Goal: Task Accomplishment & Management: Complete application form

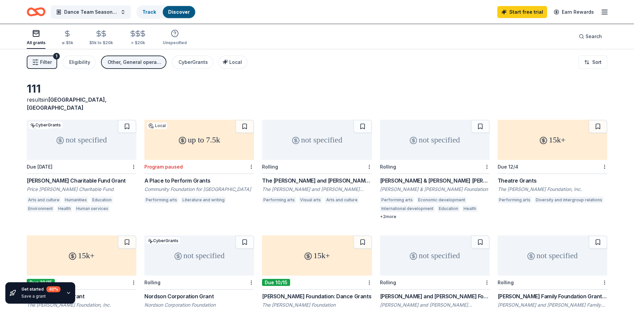
click at [90, 149] on div "not specified" at bounding box center [82, 140] width 110 height 40
click at [108, 14] on span "Dance Team Season Sponsorship" at bounding box center [90, 12] width 53 height 8
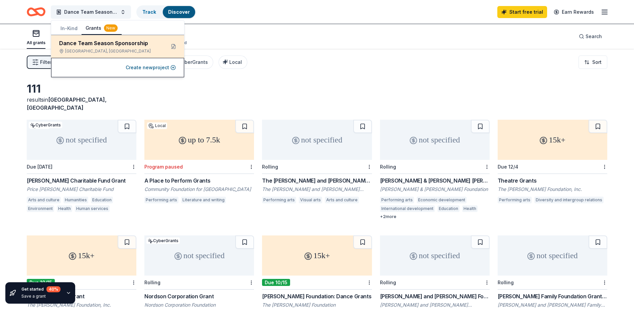
click at [102, 47] on div "Dance Team Season Sponsorship" at bounding box center [109, 43] width 101 height 8
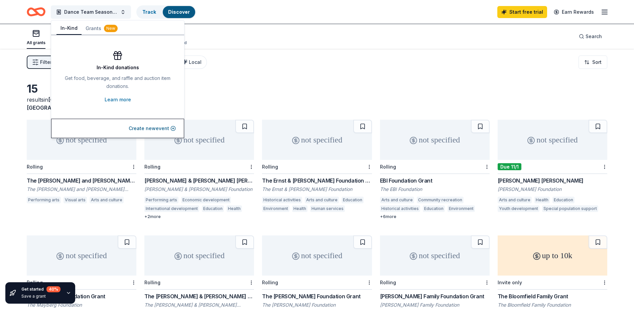
click at [71, 26] on button "In-Kind" at bounding box center [69, 28] width 25 height 13
click at [144, 129] on button "Create new event" at bounding box center [152, 128] width 47 height 8
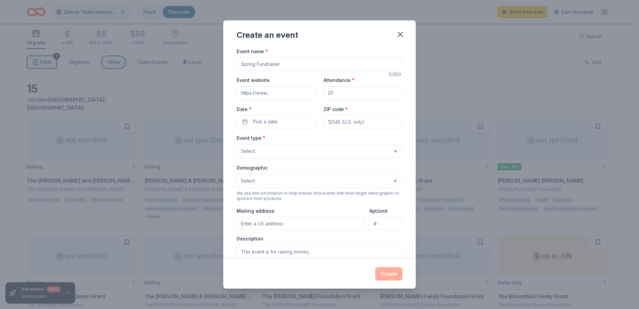
click at [263, 65] on input "Event name *" at bounding box center [320, 63] width 166 height 13
type input "Dance Team Season Sponsorships"
click at [266, 91] on input "Event website" at bounding box center [276, 92] width 79 height 13
click at [303, 81] on div "Event website" at bounding box center [276, 88] width 79 height 24
click at [258, 124] on span "Pick a date" at bounding box center [265, 122] width 25 height 8
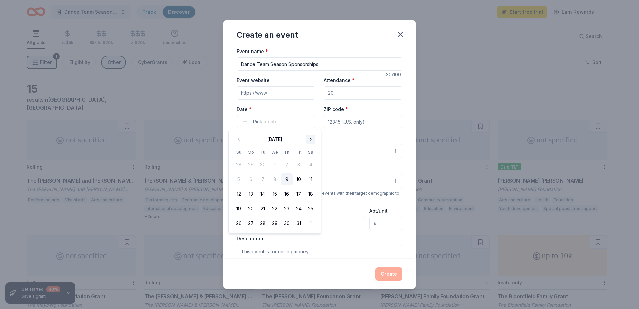
click at [309, 137] on button "Go to next month" at bounding box center [310, 139] width 9 height 9
click at [300, 210] on button "21" at bounding box center [299, 209] width 12 height 12
click at [355, 139] on div "Event type * Select" at bounding box center [320, 146] width 166 height 24
click at [353, 126] on input "ZIP code *" at bounding box center [363, 121] width 79 height 13
type input "30134"
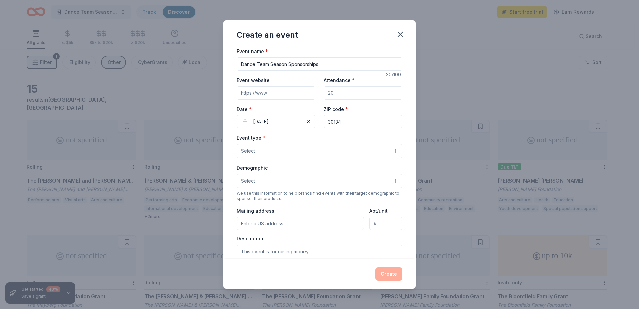
type input "1364 Winn Road"
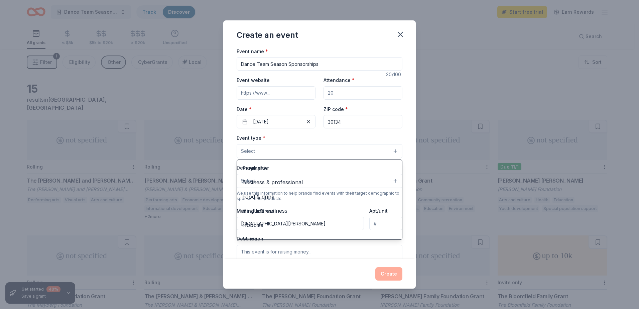
click at [265, 152] on button "Select" at bounding box center [320, 151] width 166 height 14
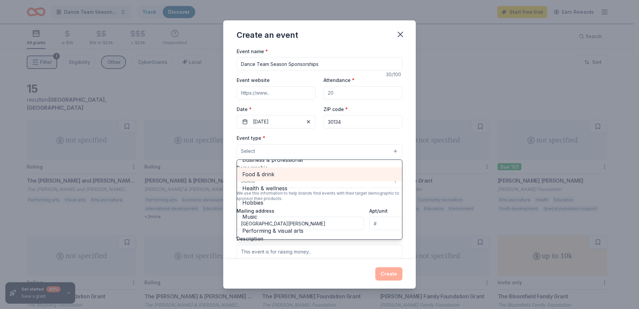
click at [274, 174] on span "Food & drink" at bounding box center [319, 174] width 154 height 9
click at [356, 134] on div "Event type * Food & drink Fundraiser Business & professional Health & wellness …" at bounding box center [320, 146] width 166 height 25
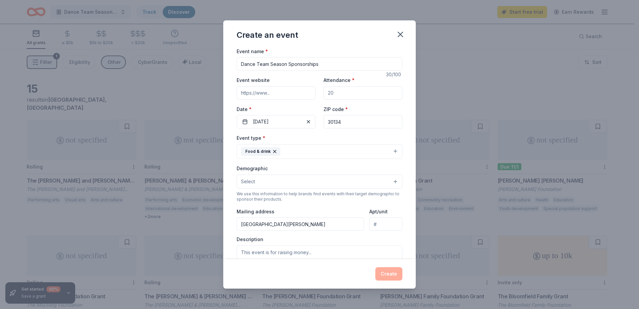
click at [313, 155] on button "Food & drink" at bounding box center [320, 151] width 166 height 15
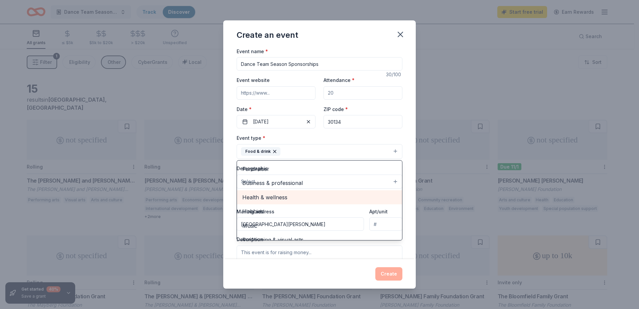
click at [306, 194] on span "Health & wellness" at bounding box center [319, 197] width 154 height 9
click at [319, 199] on span "Hobbies" at bounding box center [319, 197] width 154 height 9
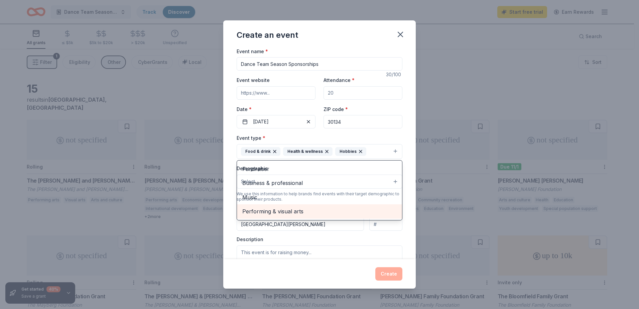
click at [316, 213] on span "Performing & visual arts" at bounding box center [319, 211] width 154 height 9
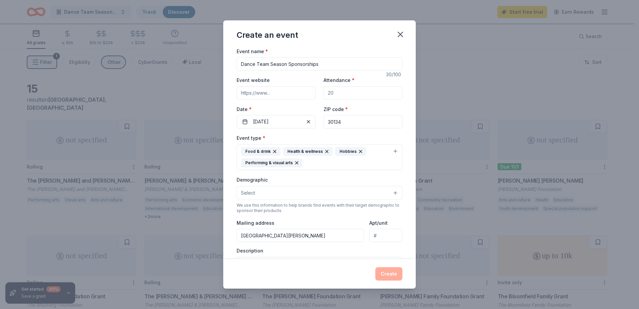
click at [345, 166] on div "Food & drink Health & wellness Hobbies Performing & visual arts" at bounding box center [315, 157] width 149 height 20
click at [268, 193] on button "Select" at bounding box center [320, 193] width 166 height 14
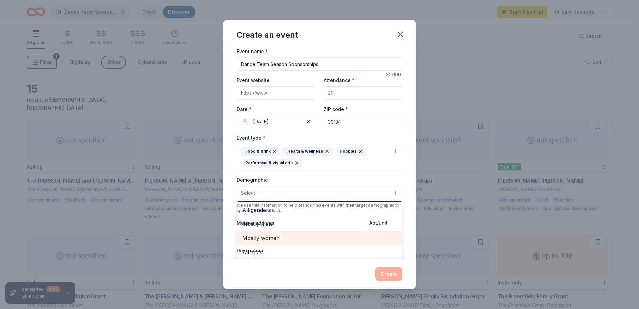
click at [274, 241] on span "Mostly women" at bounding box center [319, 238] width 154 height 9
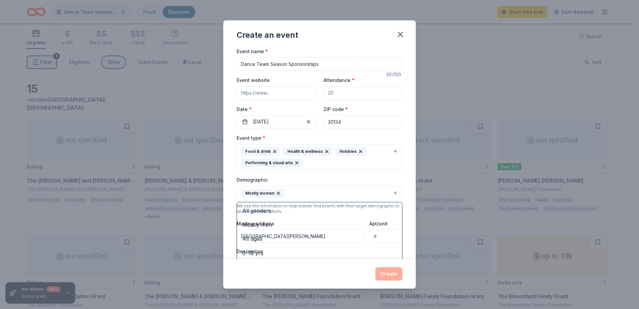
click at [409, 193] on div "Event name * Dance Team Season Sponsorships 30 /100 Event website Attendance * …" at bounding box center [319, 153] width 193 height 212
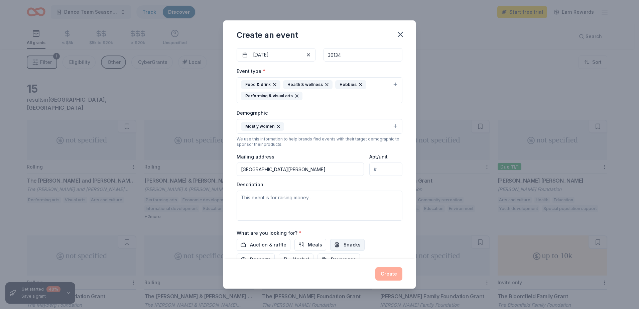
scroll to position [100, 0]
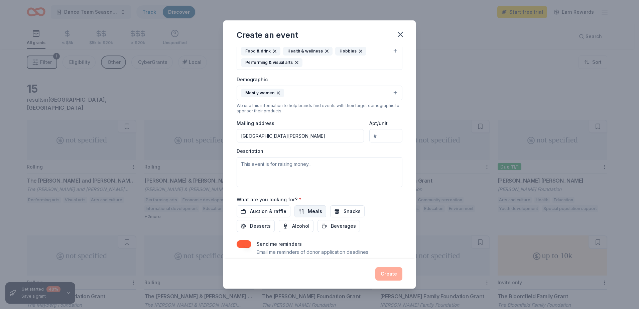
click at [299, 211] on button "Meals" at bounding box center [311, 211] width 32 height 12
click at [354, 210] on span "Snacks" at bounding box center [352, 211] width 17 height 8
click at [258, 213] on span "Auction & raffle" at bounding box center [268, 211] width 36 height 8
click at [265, 228] on span "Desserts" at bounding box center [260, 226] width 21 height 8
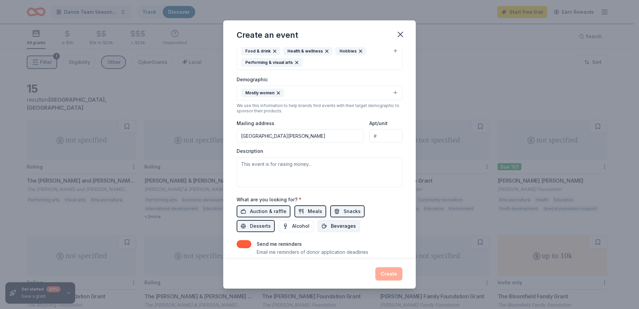
click at [347, 229] on span "Beverages" at bounding box center [343, 226] width 25 height 8
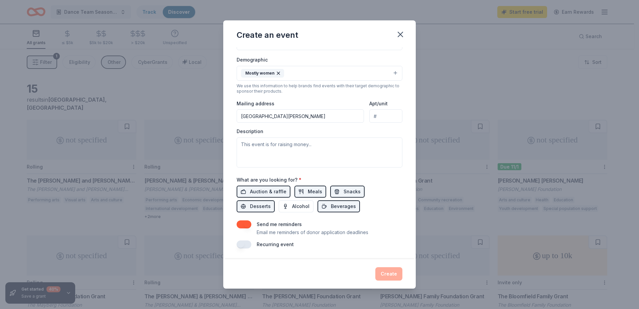
click at [242, 224] on button "button" at bounding box center [244, 224] width 15 height 8
click at [247, 243] on button "button" at bounding box center [244, 244] width 15 height 8
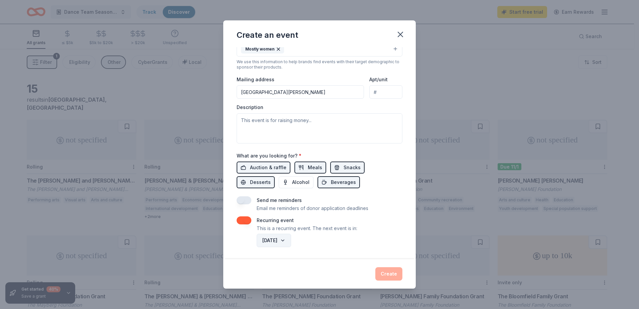
click at [290, 237] on button "November 2026" at bounding box center [274, 240] width 34 height 13
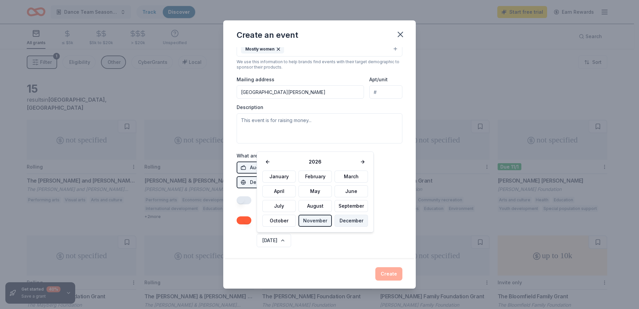
click at [337, 222] on button "December" at bounding box center [351, 221] width 33 height 12
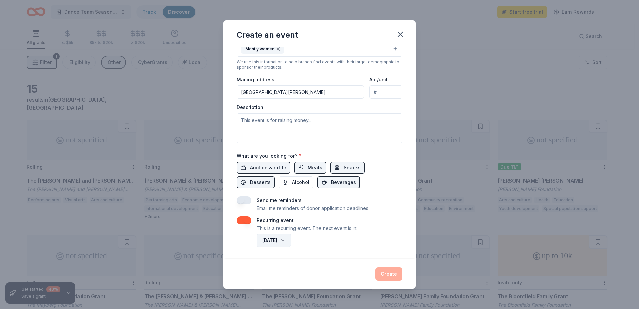
click at [291, 240] on button "December 2026" at bounding box center [274, 240] width 34 height 13
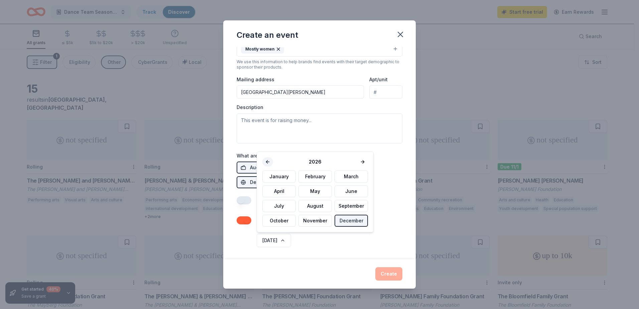
click at [267, 161] on button at bounding box center [267, 161] width 11 height 9
click at [340, 223] on button "December" at bounding box center [351, 221] width 33 height 12
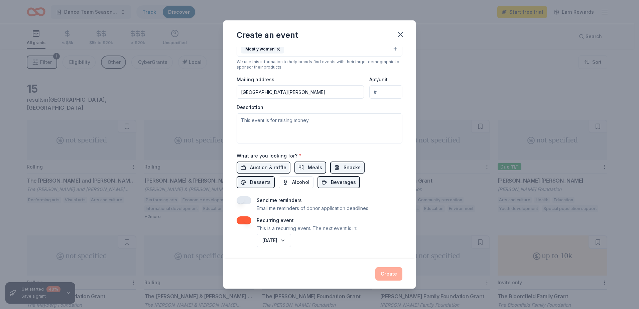
click at [347, 247] on div "December 2025" at bounding box center [328, 240] width 147 height 16
click at [398, 271] on div "Create" at bounding box center [320, 273] width 166 height 13
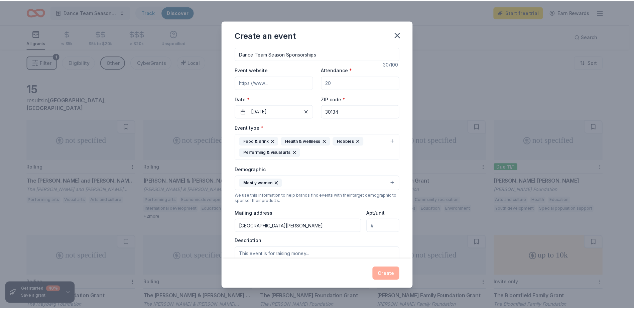
scroll to position [0, 0]
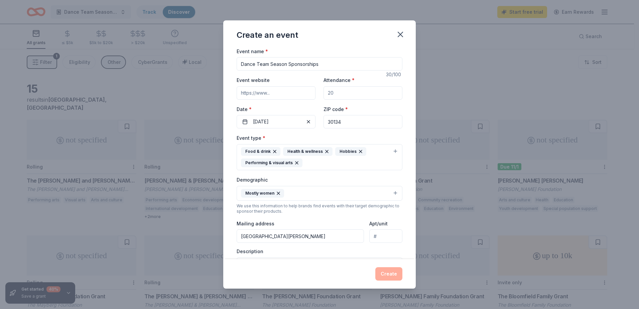
click at [345, 91] on input "Attendance *" at bounding box center [363, 92] width 79 height 13
click at [254, 91] on input "Event website" at bounding box center [276, 92] width 79 height 13
click at [360, 96] on input "Attendance *" at bounding box center [363, 92] width 79 height 13
type input "12"
click at [382, 271] on button "Create" at bounding box center [388, 273] width 27 height 13
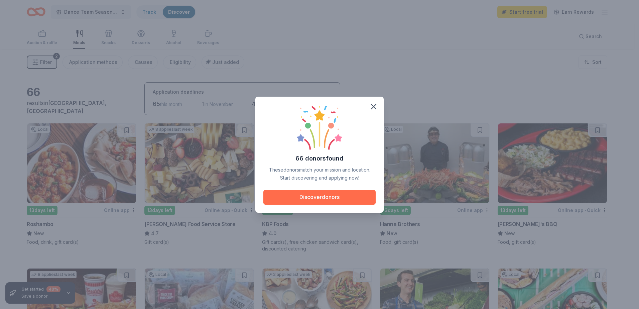
click at [339, 197] on button "Discover donors" at bounding box center [319, 197] width 112 height 15
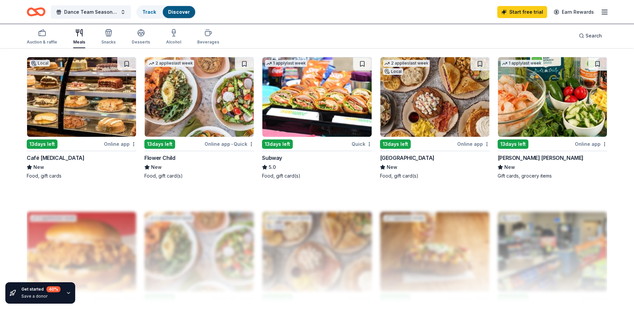
scroll to position [435, 0]
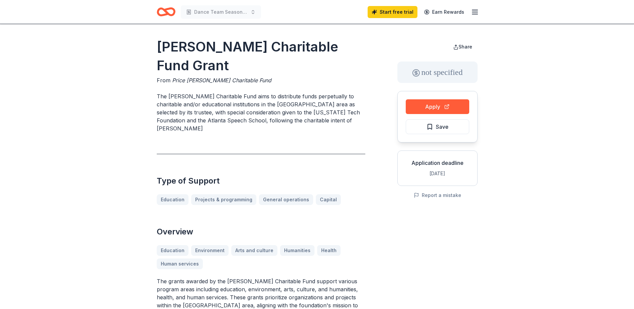
scroll to position [33, 0]
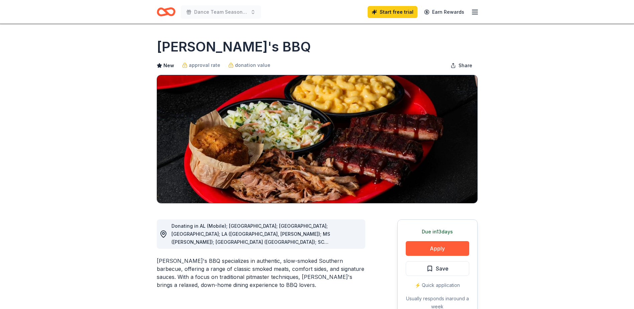
drag, startPoint x: 158, startPoint y: 49, endPoint x: 218, endPoint y: 54, distance: 59.4
click at [218, 54] on h1 "Sonny's BBQ" at bounding box center [234, 46] width 154 height 19
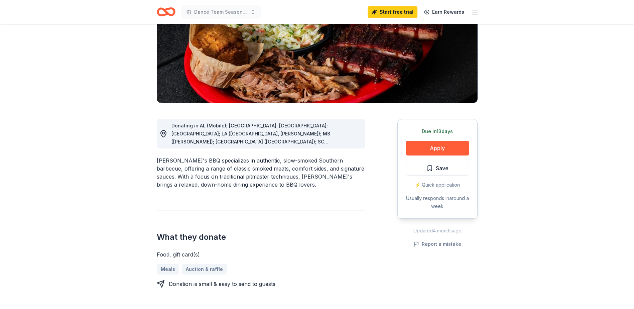
scroll to position [67, 0]
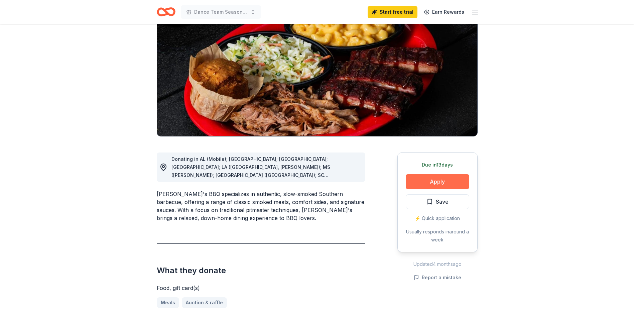
click at [439, 180] on button "Apply" at bounding box center [438, 181] width 64 height 15
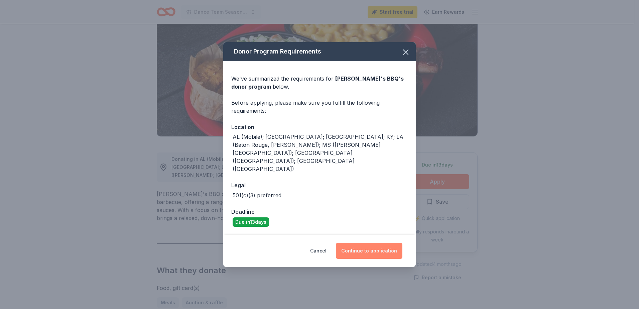
click at [391, 243] on button "Continue to application" at bounding box center [369, 251] width 67 height 16
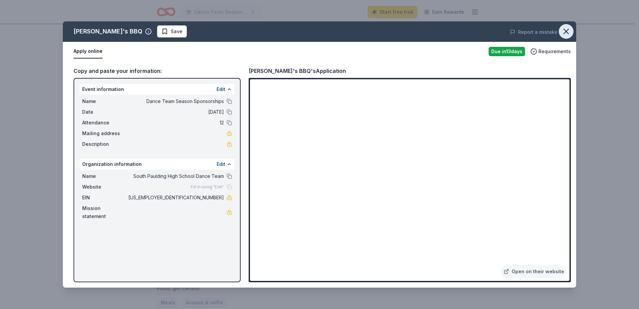
click at [565, 33] on icon "button" at bounding box center [566, 31] width 5 height 5
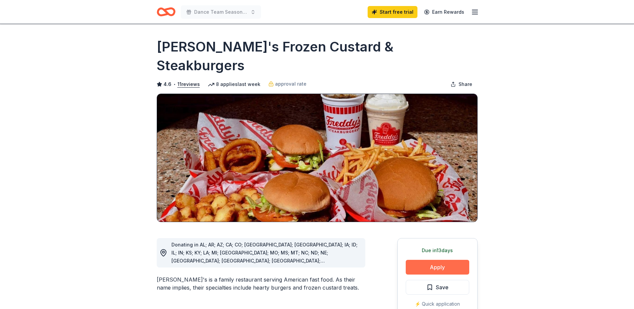
click at [423, 260] on button "Apply" at bounding box center [438, 267] width 64 height 15
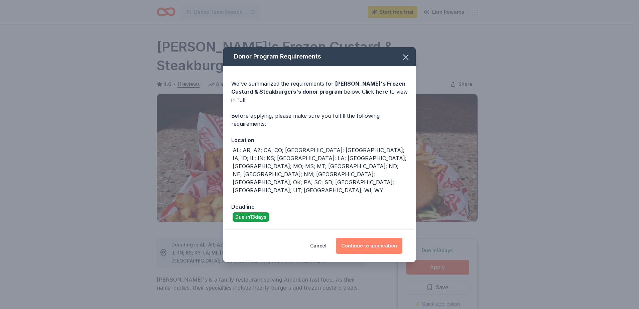
click at [370, 238] on button "Continue to application" at bounding box center [369, 246] width 67 height 16
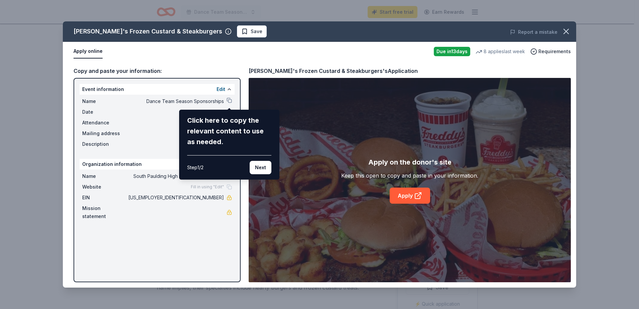
click at [107, 90] on div "Freddy's Frozen Custard & Steakburgers Save Report a mistake Apply online Due i…" at bounding box center [320, 154] width 514 height 266
click at [263, 167] on button "Next" at bounding box center [261, 167] width 22 height 13
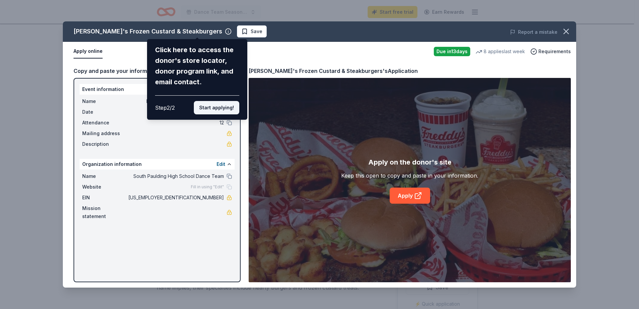
click at [212, 106] on button "Start applying!" at bounding box center [216, 107] width 45 height 13
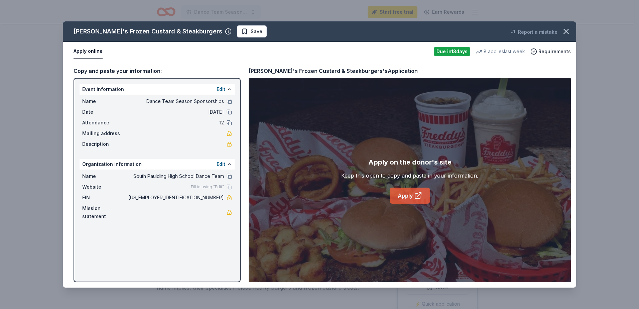
click at [414, 194] on icon at bounding box center [418, 196] width 8 height 8
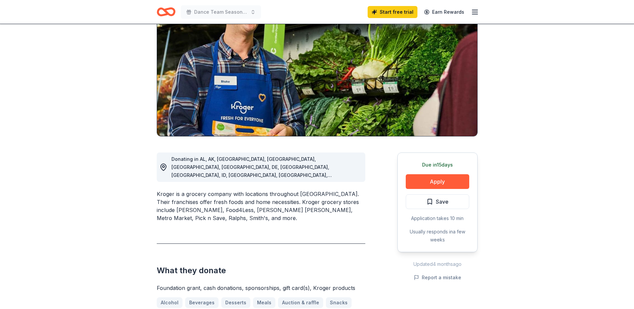
scroll to position [100, 0]
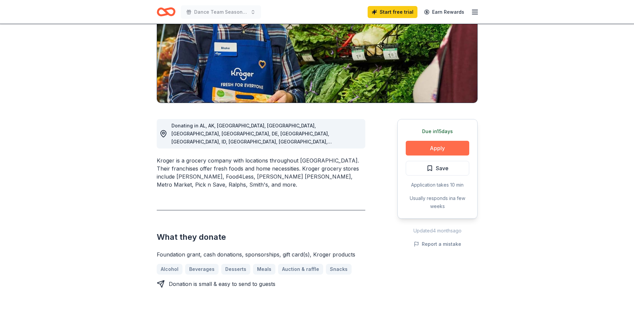
click at [443, 149] on button "Apply" at bounding box center [438, 148] width 64 height 15
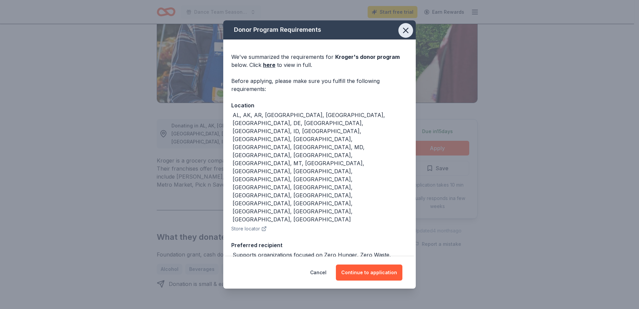
click at [411, 35] on button "button" at bounding box center [406, 30] width 15 height 15
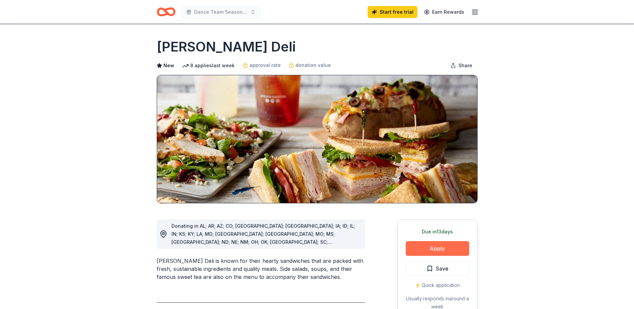
click at [436, 251] on button "Apply" at bounding box center [438, 248] width 64 height 15
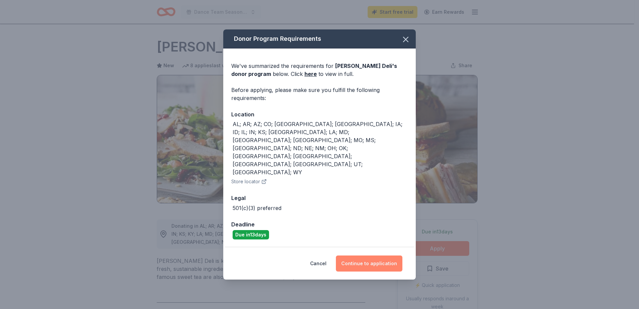
click at [372, 255] on button "Continue to application" at bounding box center [369, 263] width 67 height 16
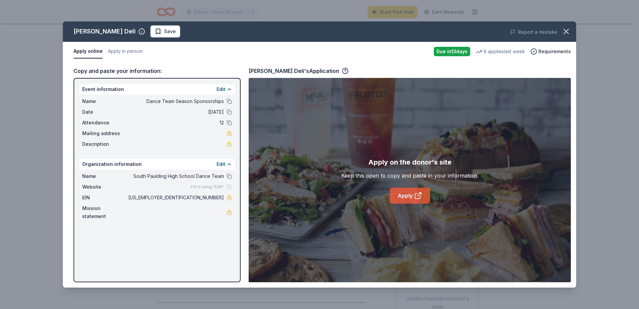
click at [415, 203] on link "Apply" at bounding box center [410, 196] width 40 height 16
click at [567, 31] on icon "button" at bounding box center [566, 31] width 9 height 9
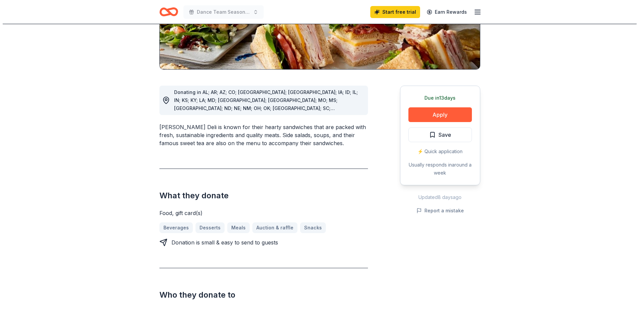
scroll to position [234, 0]
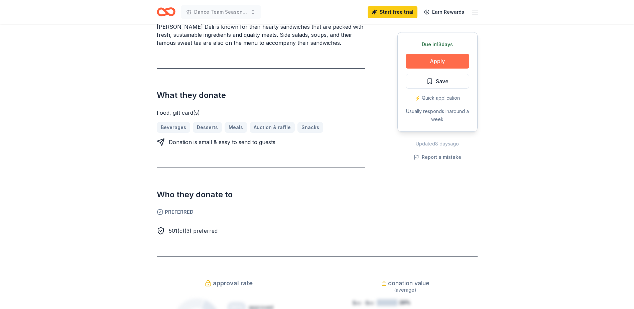
click at [451, 56] on button "Apply" at bounding box center [438, 61] width 64 height 15
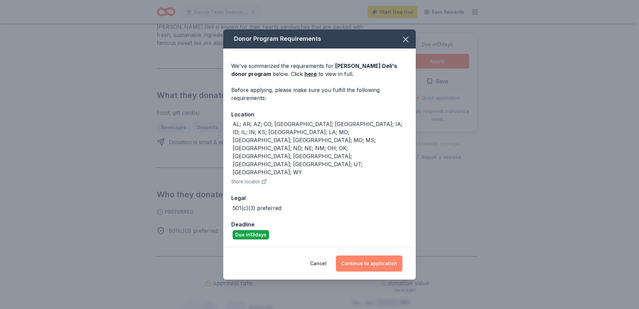
click at [370, 255] on button "Continue to application" at bounding box center [369, 263] width 67 height 16
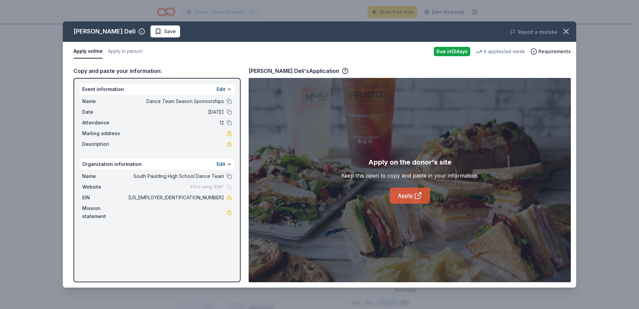
click at [415, 196] on icon at bounding box center [417, 196] width 5 height 5
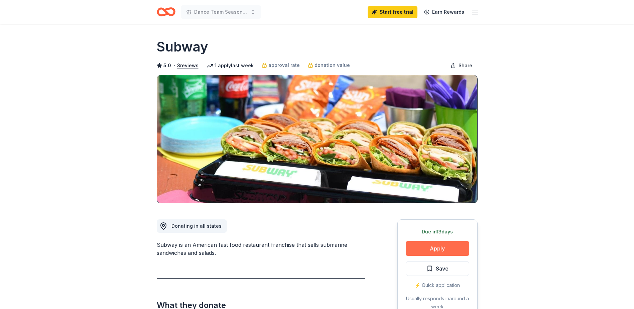
click at [437, 252] on button "Apply" at bounding box center [438, 248] width 64 height 15
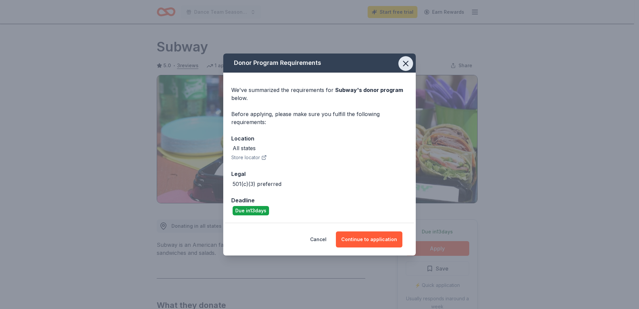
click at [407, 65] on icon "button" at bounding box center [406, 63] width 5 height 5
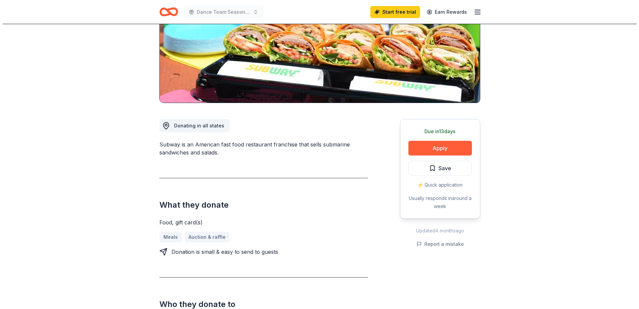
scroll to position [201, 0]
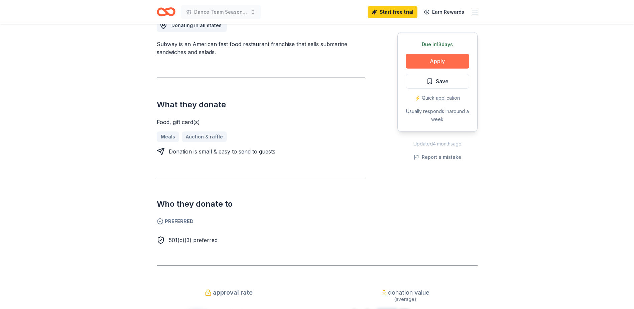
click at [438, 62] on button "Apply" at bounding box center [438, 61] width 64 height 15
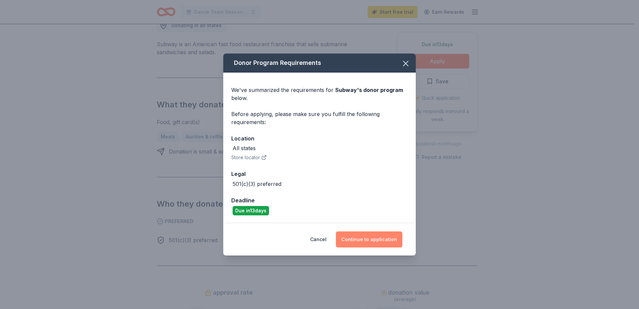
click at [370, 241] on button "Continue to application" at bounding box center [369, 239] width 67 height 16
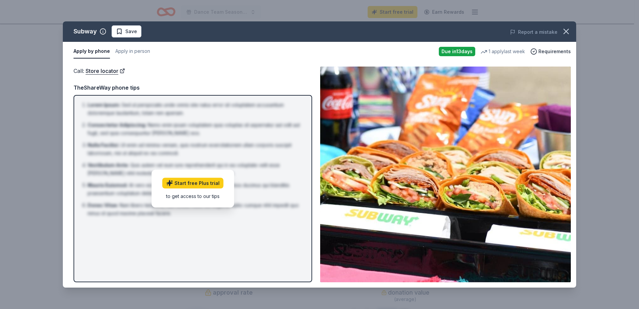
click at [490, 174] on img at bounding box center [445, 175] width 251 height 216
click at [138, 52] on button "Apply in person" at bounding box center [132, 51] width 35 height 14
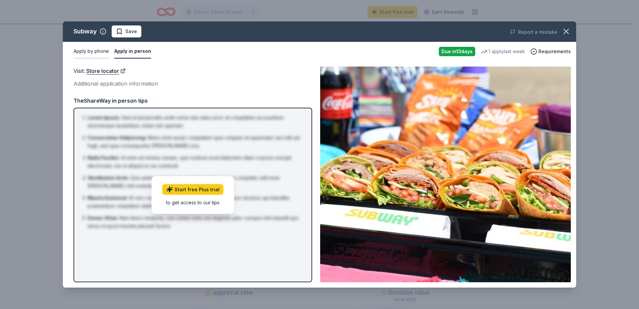
click at [84, 50] on button "Apply by phone" at bounding box center [91, 51] width 35 height 14
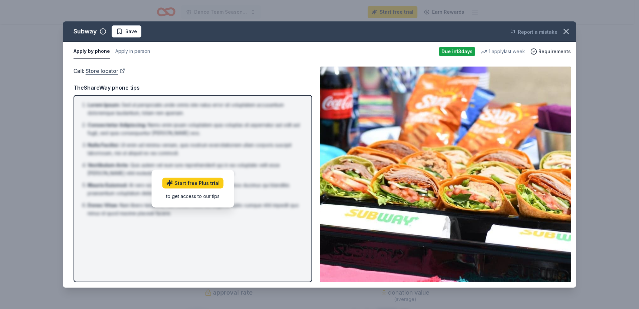
click at [104, 71] on link "Store locator" at bounding box center [105, 71] width 39 height 9
